Goal: Use online tool/utility: Utilize a website feature to perform a specific function

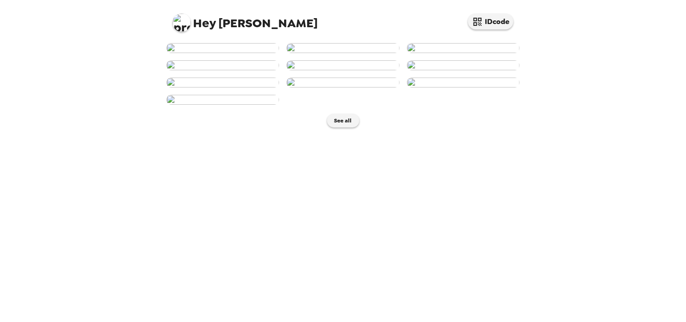
click at [340, 53] on img at bounding box center [342, 48] width 113 height 10
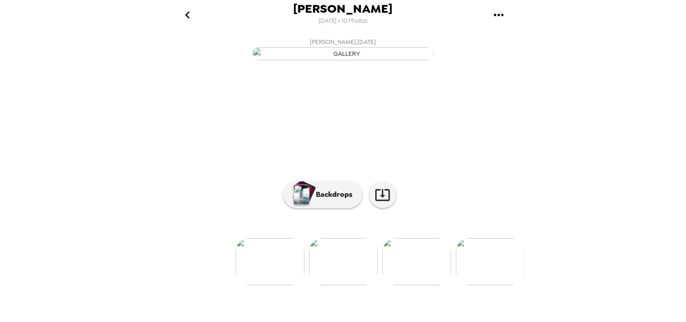
scroll to position [70, 0]
click at [346, 200] on p "Backdrops" at bounding box center [332, 194] width 41 height 11
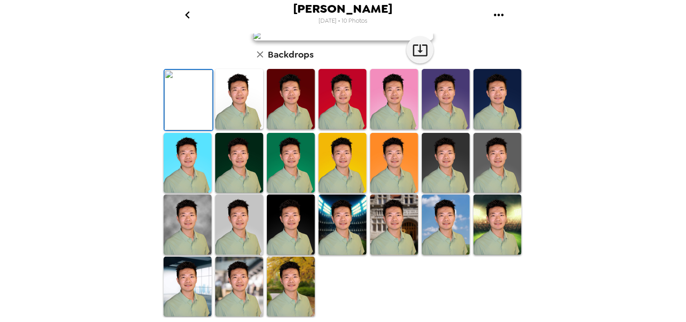
scroll to position [223, 0]
click at [208, 225] on img at bounding box center [188, 224] width 48 height 60
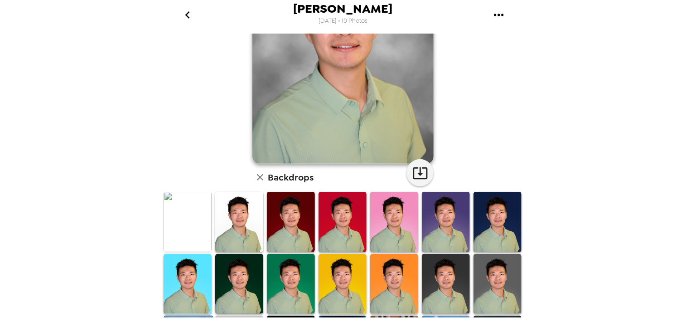
scroll to position [136, 0]
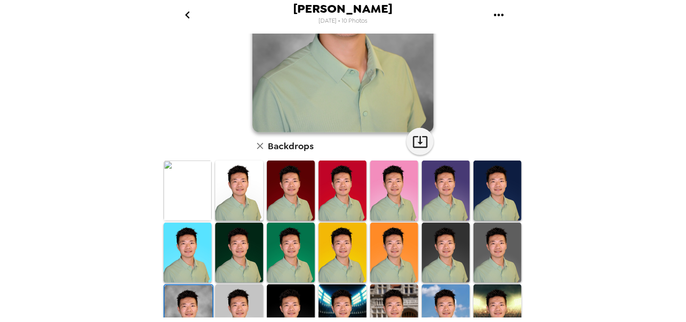
click at [435, 182] on img at bounding box center [446, 190] width 48 height 60
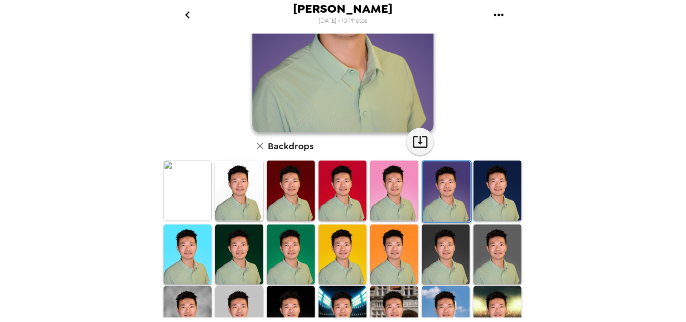
click at [513, 254] on img at bounding box center [498, 254] width 48 height 60
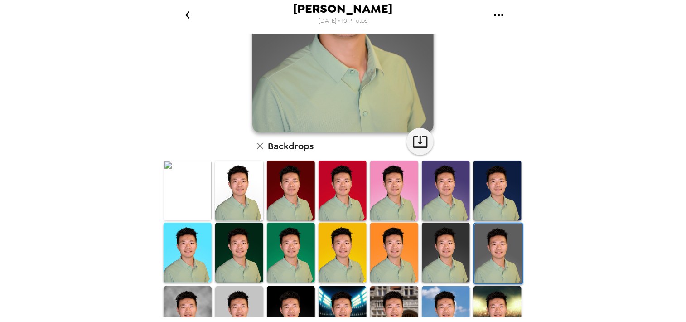
click at [505, 259] on img at bounding box center [499, 253] width 48 height 60
